Goal: Transaction & Acquisition: Purchase product/service

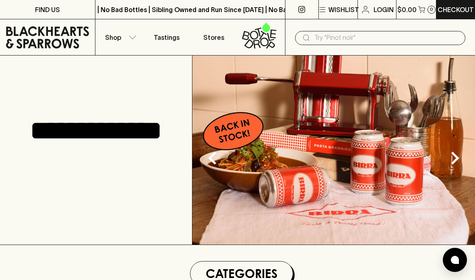
click at [125, 31] on button "Shop" at bounding box center [119, 37] width 48 height 36
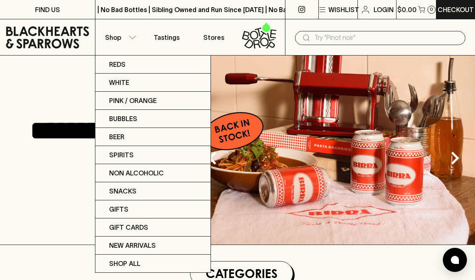
click at [126, 34] on div at bounding box center [237, 140] width 475 height 280
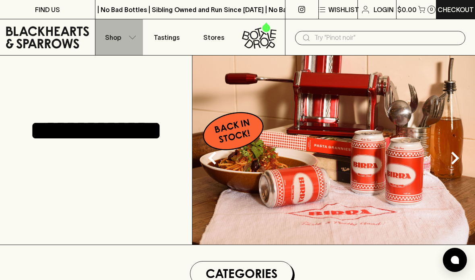
click at [127, 41] on button "Shop" at bounding box center [119, 37] width 48 height 36
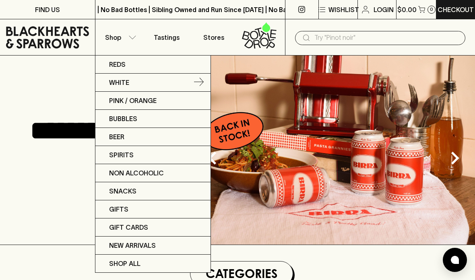
click at [127, 83] on p "White" at bounding box center [119, 83] width 20 height 10
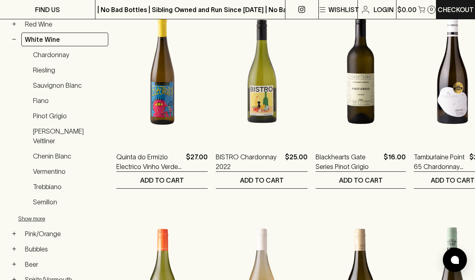
scroll to position [171, 0]
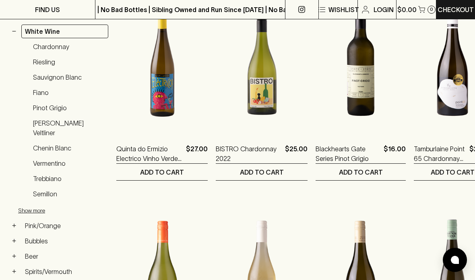
click at [29, 203] on button "Show more" at bounding box center [70, 211] width 105 height 17
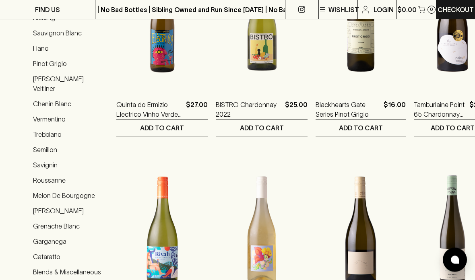
scroll to position [215, 0]
click at [41, 250] on link "Cataratto" at bounding box center [68, 257] width 79 height 14
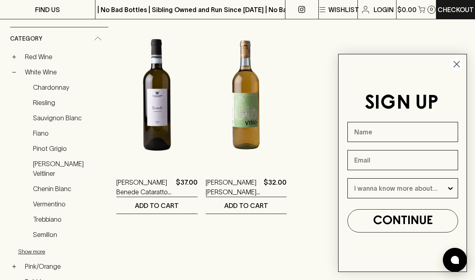
scroll to position [138, 0]
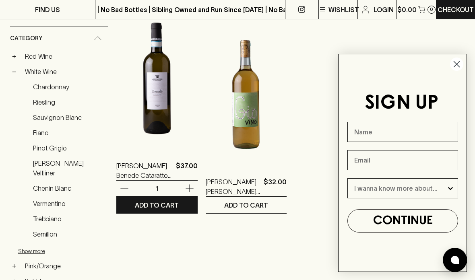
click at [132, 175] on p "[PERSON_NAME] Benede Cataratto 2023" at bounding box center [144, 170] width 56 height 19
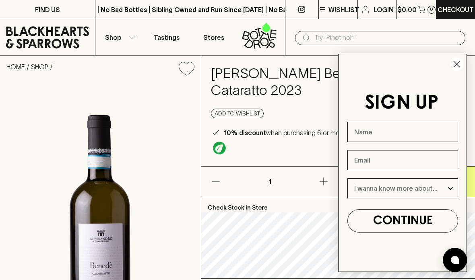
click at [458, 70] on circle "Close dialog" at bounding box center [456, 64] width 13 height 13
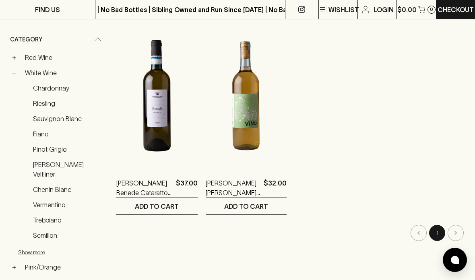
scroll to position [130, 0]
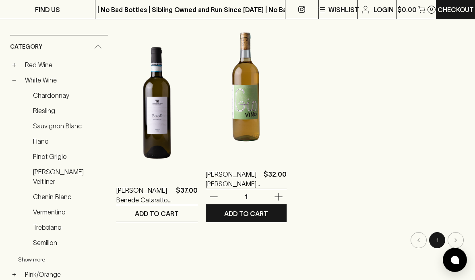
click at [223, 182] on p "[PERSON_NAME] [PERSON_NAME] Catarratto 2023" at bounding box center [233, 178] width 55 height 19
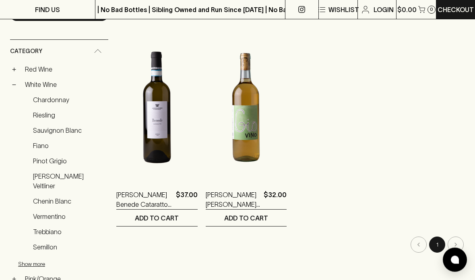
click at [23, 256] on button "Show more" at bounding box center [70, 264] width 105 height 17
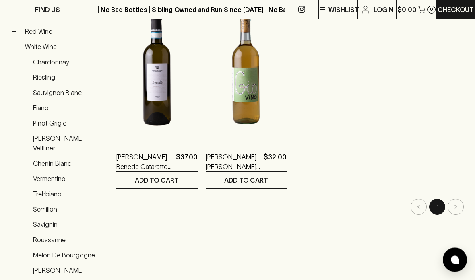
click at [35, 264] on link "[PERSON_NAME]" at bounding box center [68, 271] width 79 height 14
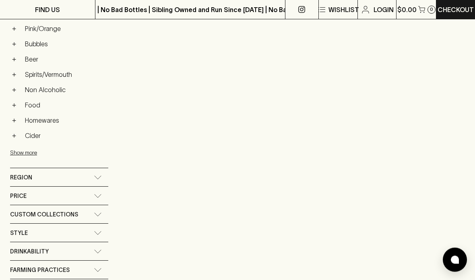
scroll to position [376, 0]
click at [23, 168] on div "Region" at bounding box center [59, 177] width 98 height 18
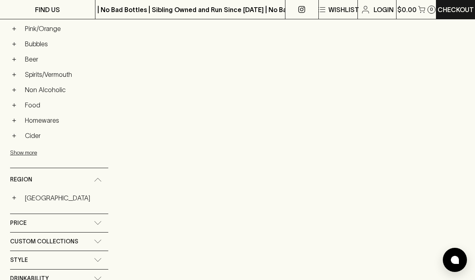
click at [14, 194] on button "+" at bounding box center [14, 198] width 8 height 8
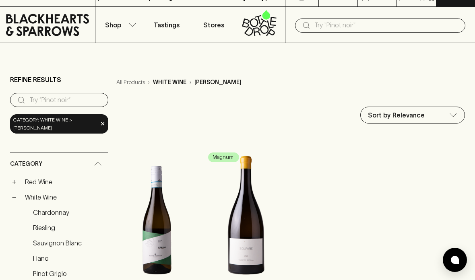
scroll to position [0, 0]
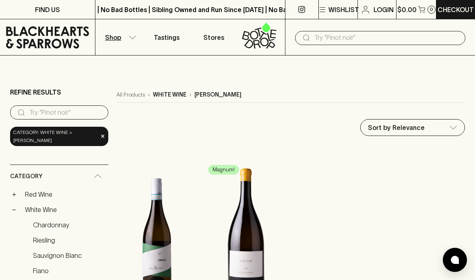
click at [126, 96] on link "All Products" at bounding box center [130, 95] width 29 height 8
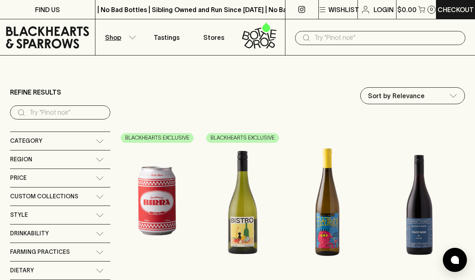
click at [24, 161] on span "Region" at bounding box center [21, 160] width 22 height 10
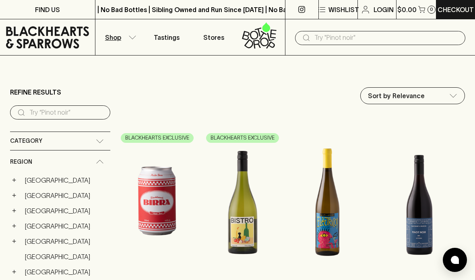
click at [14, 238] on button "+" at bounding box center [14, 242] width 8 height 8
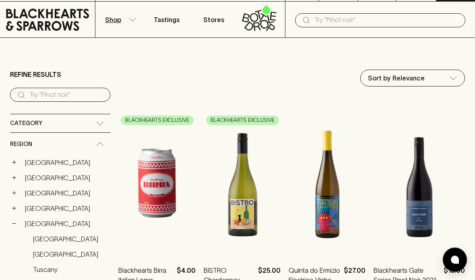
scroll to position [18, 0]
click at [37, 236] on link "[GEOGRAPHIC_DATA]" at bounding box center [69, 239] width 81 height 14
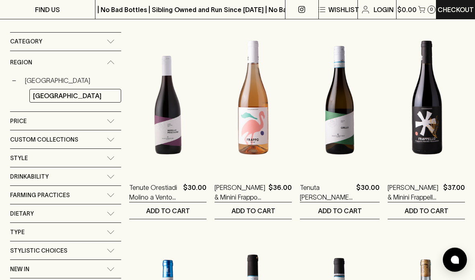
scroll to position [132, 0]
click at [23, 153] on span "Style" at bounding box center [19, 158] width 18 height 10
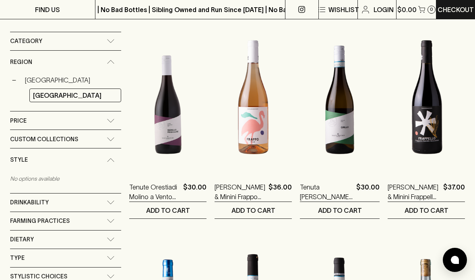
click at [17, 155] on span "Style" at bounding box center [19, 160] width 18 height 10
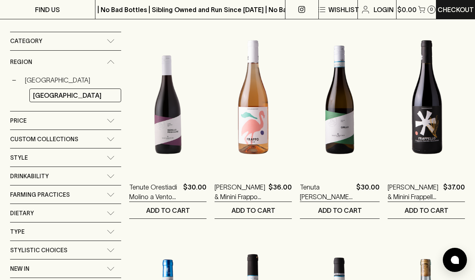
click at [22, 227] on span "Type" at bounding box center [17, 232] width 14 height 10
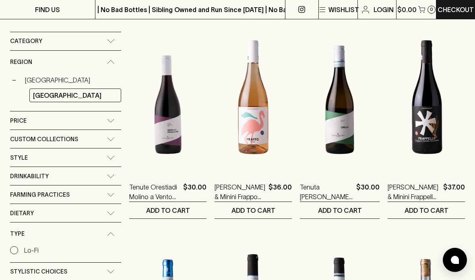
click at [16, 229] on span "Type" at bounding box center [17, 234] width 14 height 10
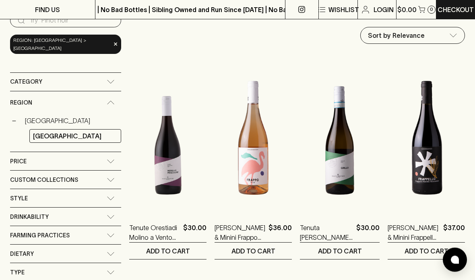
scroll to position [0, 0]
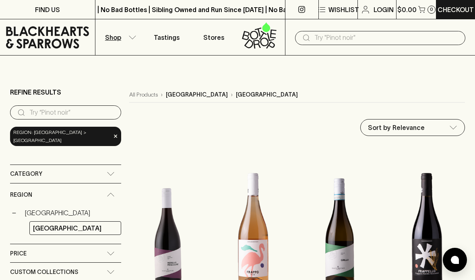
click at [17, 169] on span "Category" at bounding box center [26, 174] width 32 height 10
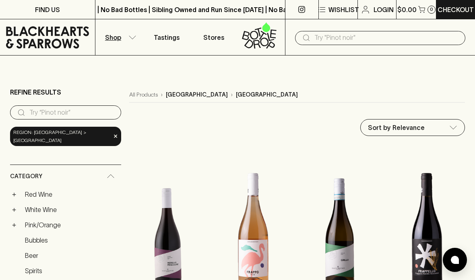
click at [94, 171] on div "Category" at bounding box center [65, 176] width 111 height 23
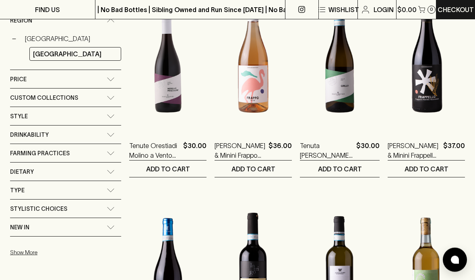
scroll to position [174, 0]
click at [24, 244] on button "Show More" at bounding box center [62, 252] width 105 height 17
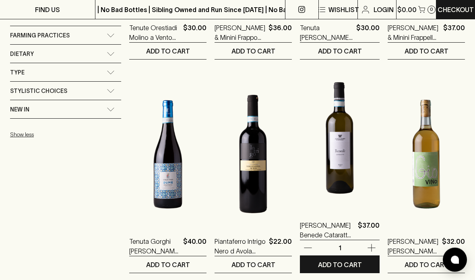
scroll to position [292, 0]
click at [317, 230] on p "[PERSON_NAME] Benede Cataratto 2023" at bounding box center [327, 230] width 55 height 19
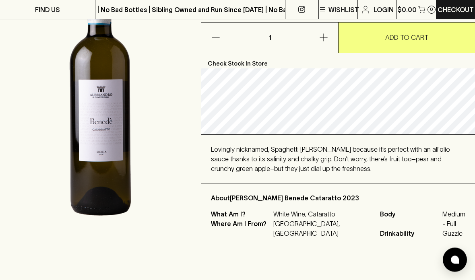
scroll to position [145, 0]
